Goal: Communication & Community: Participate in discussion

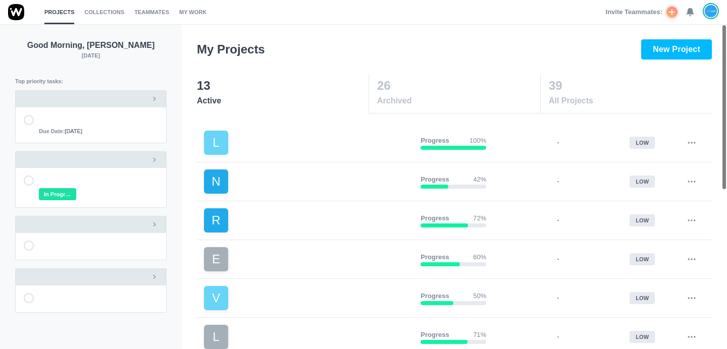
click at [699, 12] on div "Invite Teammates: 0" at bounding box center [662, 12] width 113 height 24
click at [694, 13] on icon at bounding box center [690, 12] width 9 height 9
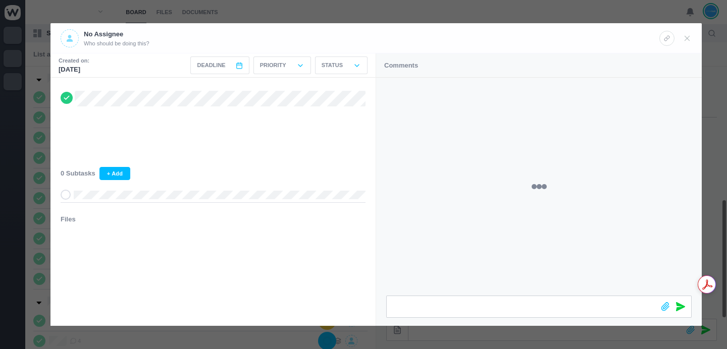
scroll to position [281, 0]
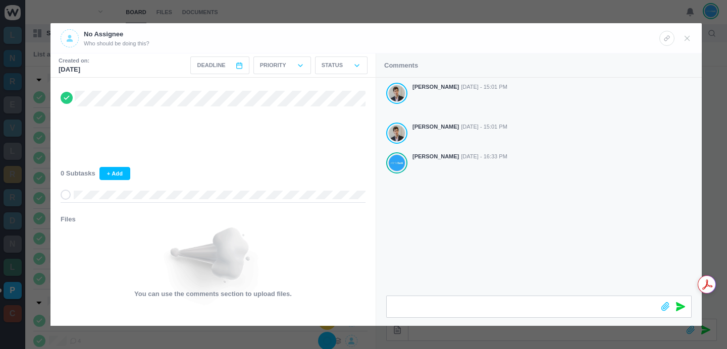
click at [263, 15] on div at bounding box center [363, 174] width 727 height 349
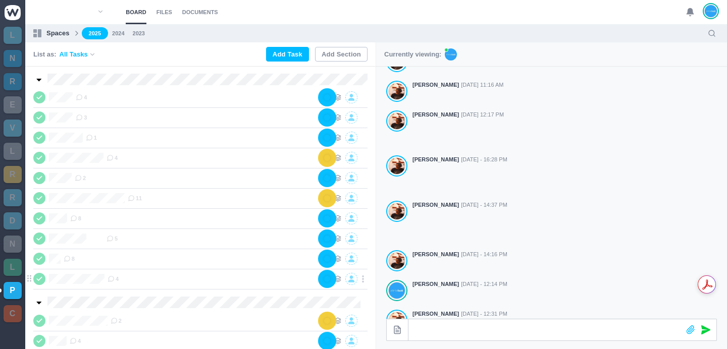
click at [115, 279] on icon at bounding box center [111, 279] width 7 height 7
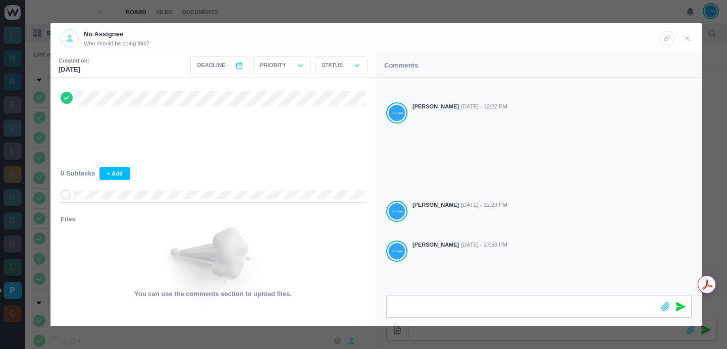
scroll to position [97, 0]
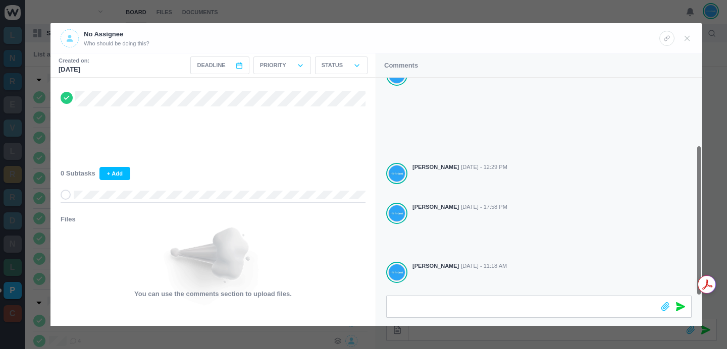
click at [228, 14] on div at bounding box center [363, 174] width 727 height 349
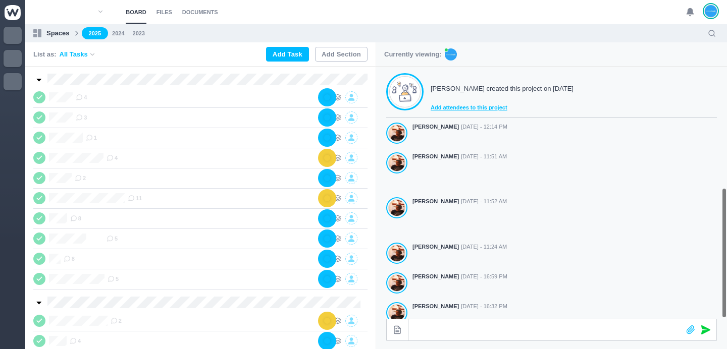
scroll to position [281, 0]
